Goal: Book appointment/travel/reservation

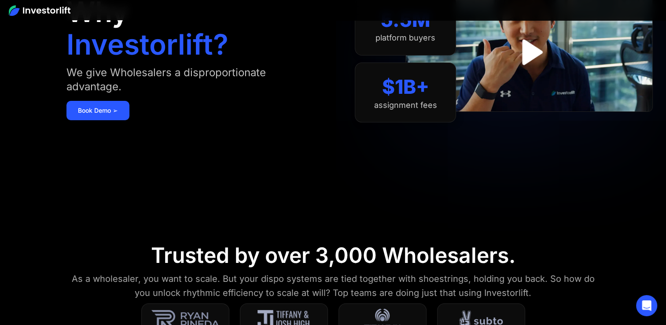
scroll to position [88, 0]
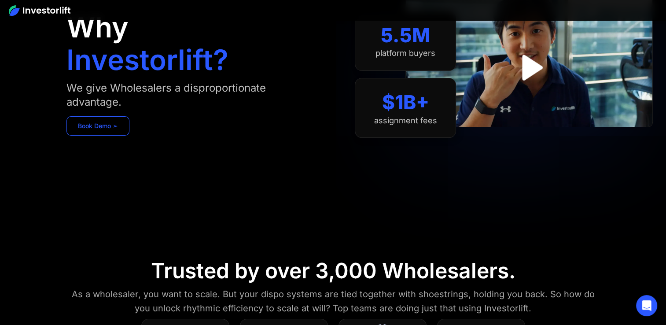
click at [124, 129] on link "Book Demo ➢" at bounding box center [97, 125] width 63 height 19
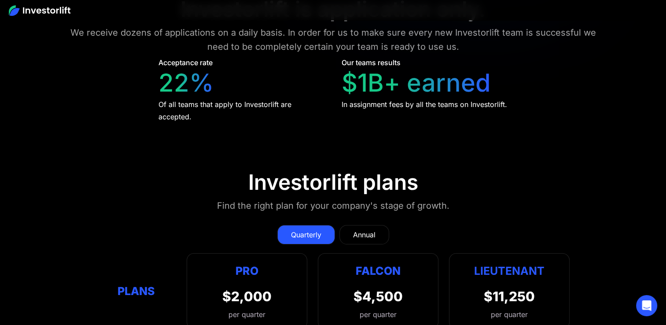
scroll to position [3303, 0]
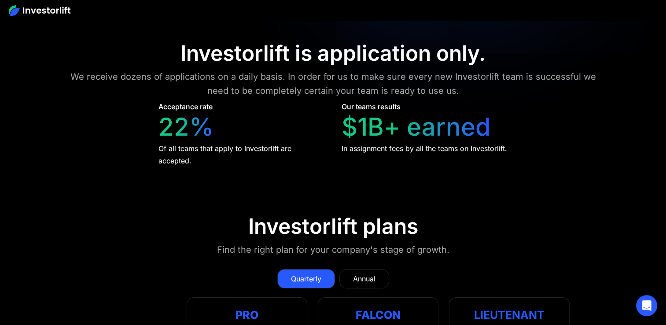
click at [350, 269] on link "Annual" at bounding box center [365, 278] width 50 height 19
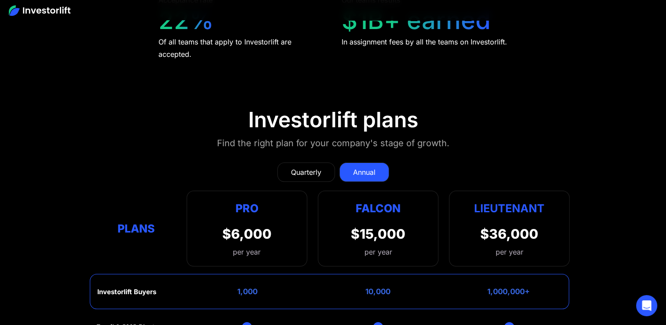
scroll to position [3435, 0]
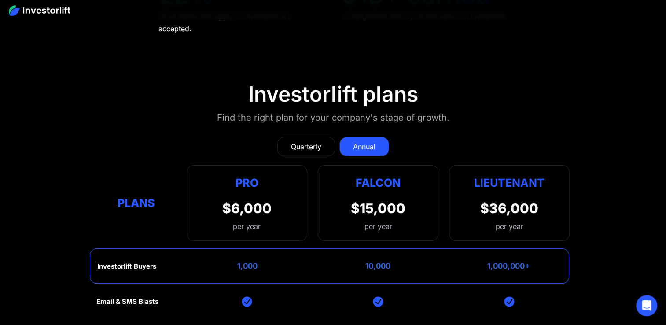
click at [295, 141] on div "Quarterly" at bounding box center [306, 146] width 30 height 11
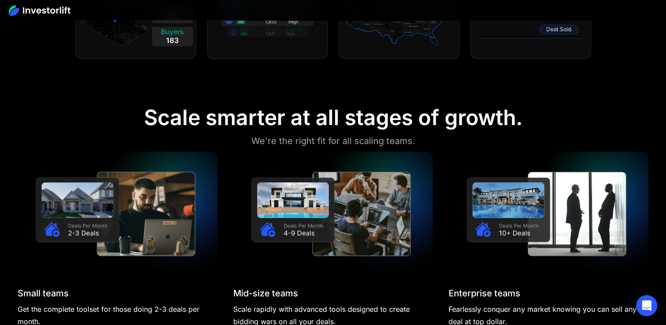
scroll to position [749, 0]
